Goal: Task Accomplishment & Management: Manage account settings

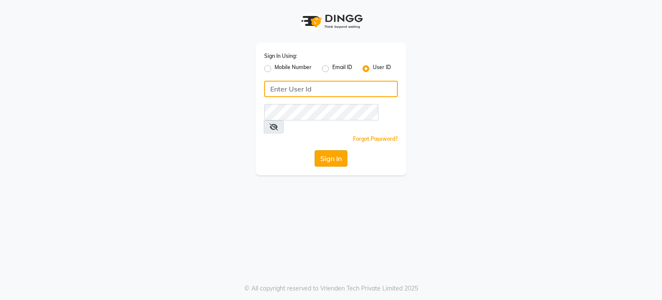
type input "eliteimagemakeover"
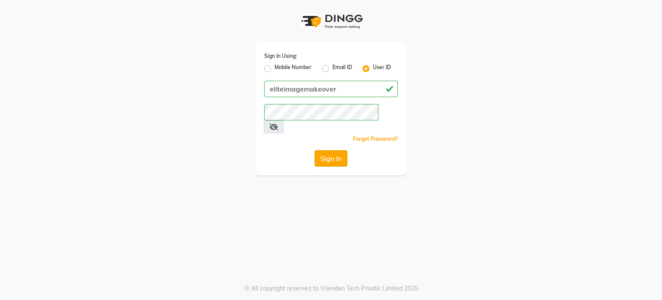
click at [331, 150] on button "Sign In" at bounding box center [331, 158] width 33 height 16
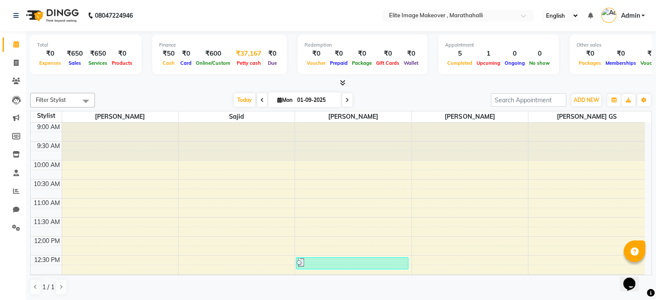
click at [241, 65] on span "Petty cash" at bounding box center [249, 63] width 28 height 6
select select "7142"
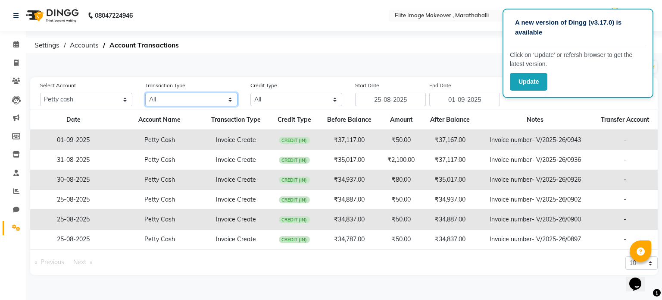
click at [218, 99] on select "All Direct Internal Transfer Expense Invoice Daily Register" at bounding box center [191, 99] width 92 height 13
click at [124, 98] on select "All Petty cash Default account" at bounding box center [86, 99] width 92 height 13
click at [230, 56] on div "A new version of Dingg (v3.17.0) is available Click on ‘Update’ or refersh brow…" at bounding box center [331, 150] width 662 height 300
click at [411, 105] on input "25-08-2025" at bounding box center [390, 99] width 71 height 13
select select "8"
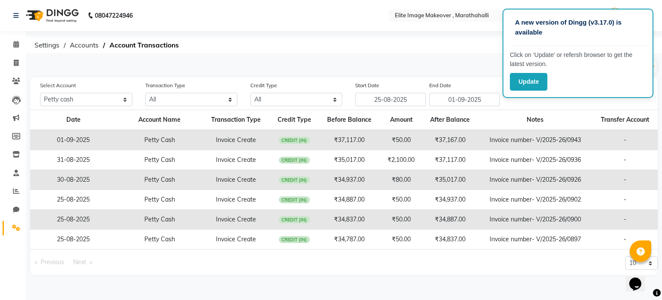
select select "2025"
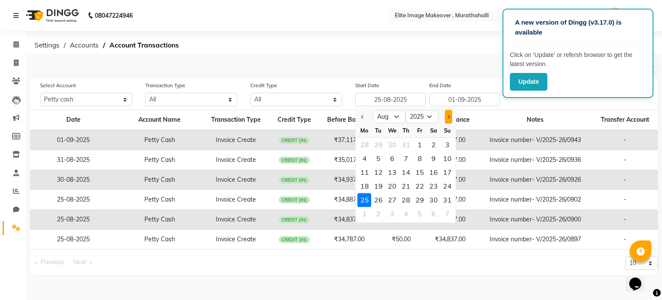
click at [448, 119] on button "Next month" at bounding box center [448, 116] width 7 height 14
select select "9"
click at [408, 101] on input "25-08-2025" at bounding box center [390, 99] width 71 height 13
click at [392, 197] on div "1" at bounding box center [392, 200] width 14 height 14
type input "01-10-2025"
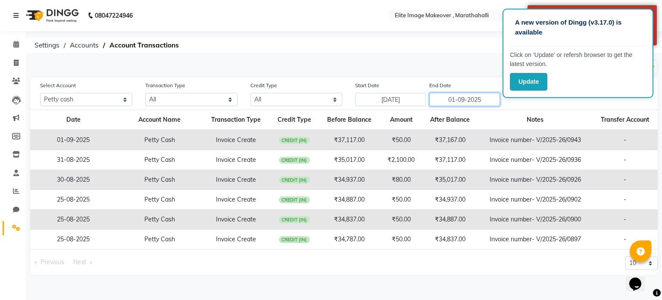
click at [487, 102] on input "01-09-2025" at bounding box center [464, 99] width 71 height 13
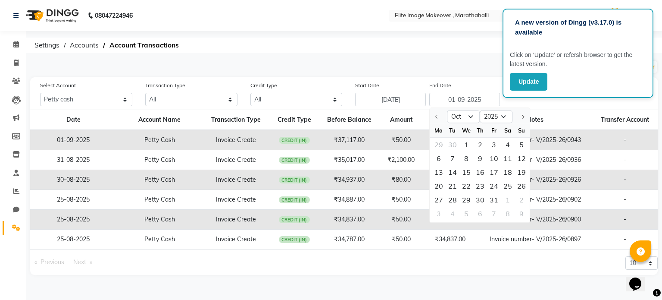
click at [436, 114] on div at bounding box center [438, 116] width 17 height 14
click at [454, 144] on div "29 30 1 2 3 4 5" at bounding box center [480, 145] width 100 height 14
click at [471, 115] on select "Oct Nov Dec" at bounding box center [463, 116] width 33 height 13
click at [391, 100] on input "01-10-2025" at bounding box center [390, 99] width 71 height 13
select select "10"
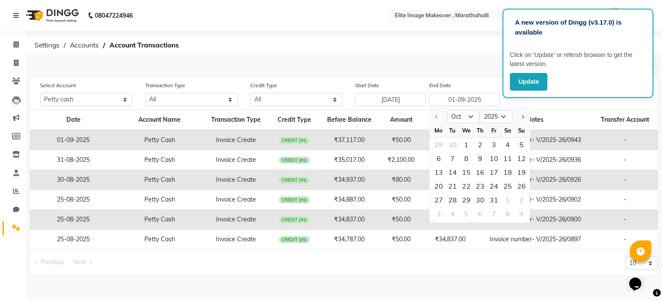
select select "2025"
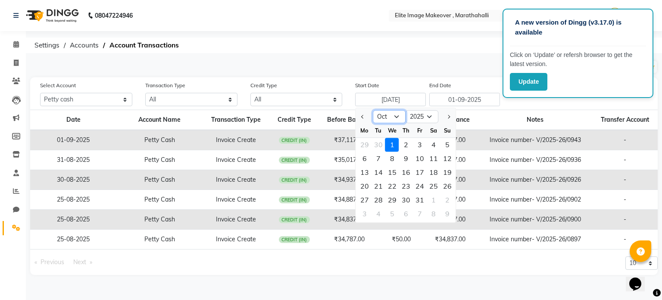
click at [394, 117] on select "Jan Feb Mar Apr May Jun Jul Aug Sep Oct Nov Dec" at bounding box center [389, 116] width 33 height 13
select select "9"
click at [373, 110] on select "Jan Feb Mar Apr May Jun Jul Aug Sep Oct Nov Dec" at bounding box center [389, 116] width 33 height 13
click at [364, 144] on div "1" at bounding box center [365, 145] width 14 height 14
type input "01-09-2025"
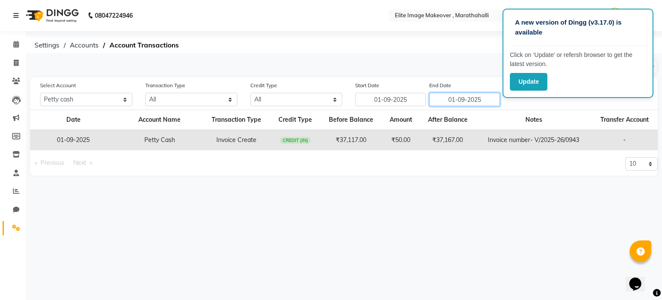
click at [476, 98] on input "01-09-2025" at bounding box center [464, 99] width 71 height 13
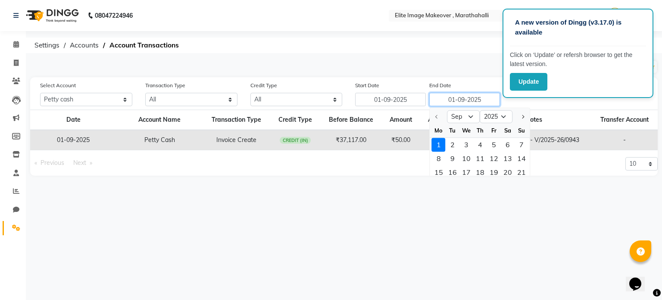
click at [452, 100] on input "01-09-2025" at bounding box center [464, 99] width 71 height 13
type input "[DATE]"
click at [460, 216] on div "A new version of Dingg (v3.17.0) is available Click on ‘Update’ or refersh brow…" at bounding box center [331, 150] width 662 height 300
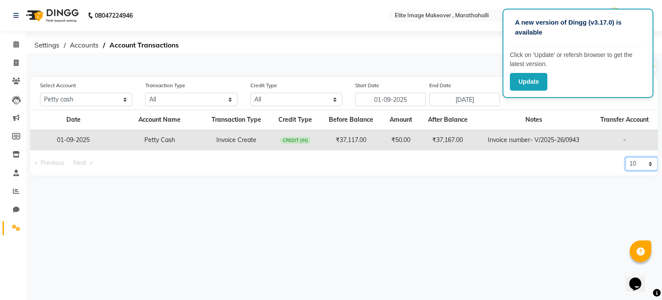
click at [646, 161] on select "10 20 50 100" at bounding box center [642, 163] width 32 height 13
click at [524, 202] on div "A new version of Dingg (v3.17.0) is available Click on ‘Update’ or refersh brow…" at bounding box center [331, 150] width 662 height 300
click at [530, 81] on button "Update" at bounding box center [529, 82] width 38 height 18
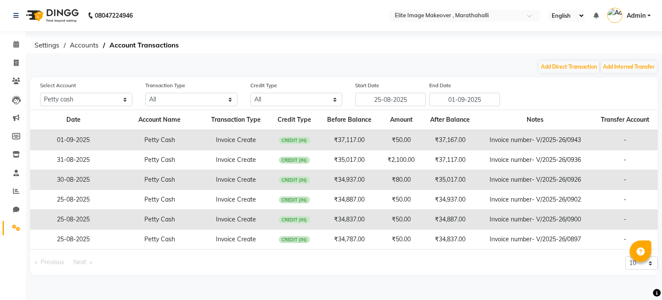
select select "7142"
click at [410, 100] on input "25-08-2025" at bounding box center [390, 99] width 71 height 13
select select "8"
select select "2025"
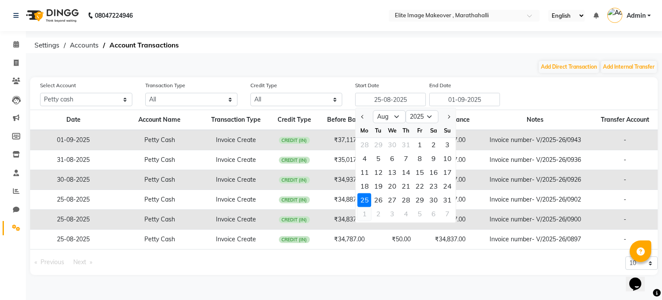
click at [364, 214] on div "1" at bounding box center [365, 213] width 14 height 14
type input "01-09-2025"
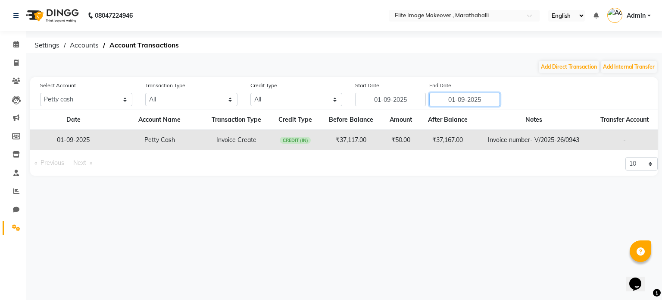
click at [488, 101] on input "01-09-2025" at bounding box center [464, 99] width 71 height 13
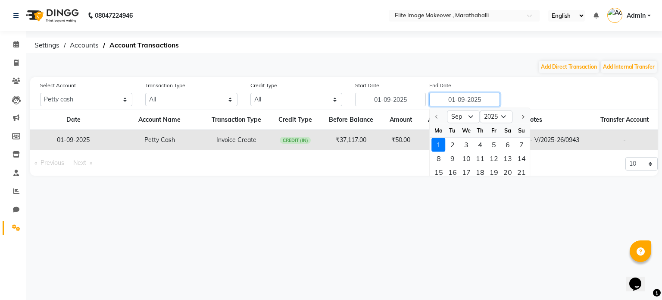
click at [450, 101] on input "01-09-2025" at bounding box center [464, 99] width 71 height 13
type input "[DATE]"
click at [554, 195] on div "08047224946 Select Location × Elite Image Makeover , Marathahalli English ENGLI…" at bounding box center [331, 150] width 662 height 300
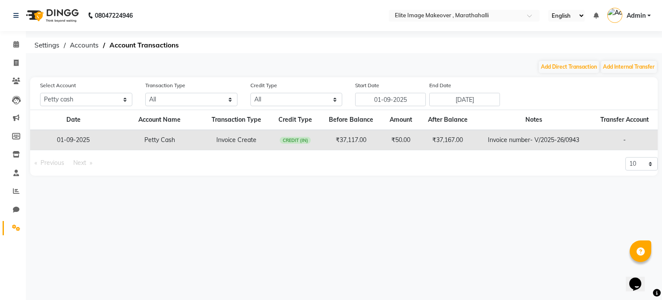
click at [618, 142] on td "-" at bounding box center [624, 140] width 66 height 20
click at [197, 222] on div "08047224946 Select Location × Elite Image Makeover , Marathahalli English ENGLI…" at bounding box center [331, 150] width 662 height 300
click at [571, 90] on div "Select Account All [PERSON_NAME] cash Default account Transaction Type All Dire…" at bounding box center [349, 93] width 631 height 25
click at [563, 67] on button "Add Direct Transaction" at bounding box center [569, 67] width 60 height 12
select select "direct"
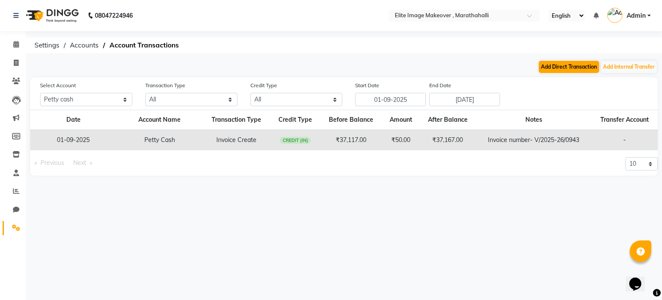
select select "7142"
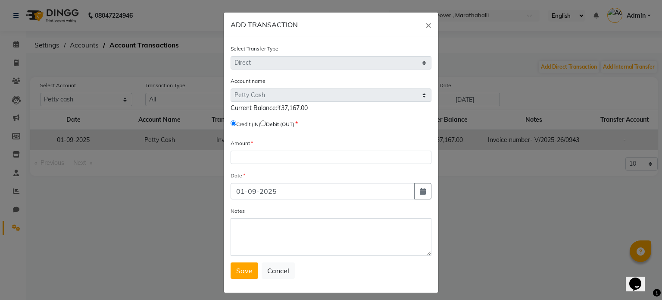
drag, startPoint x: 293, startPoint y: 111, endPoint x: 264, endPoint y: 125, distance: 32.0
click at [264, 125] on div "Account name Select [PERSON_NAME] Cash Default Account Current Balance:₹37,167.…" at bounding box center [331, 103] width 201 height 55
click at [264, 125] on input "radio" at bounding box center [263, 123] width 6 height 6
radio input "true"
click at [356, 129] on div "Credit (IN) Debit (OUT)" at bounding box center [331, 125] width 201 height 12
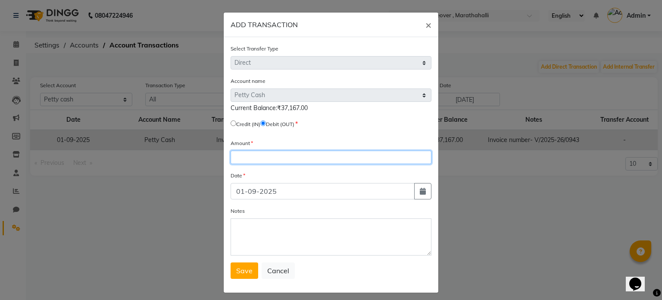
click at [258, 160] on input "number" at bounding box center [331, 156] width 201 height 13
